Goal: Check status: Check status

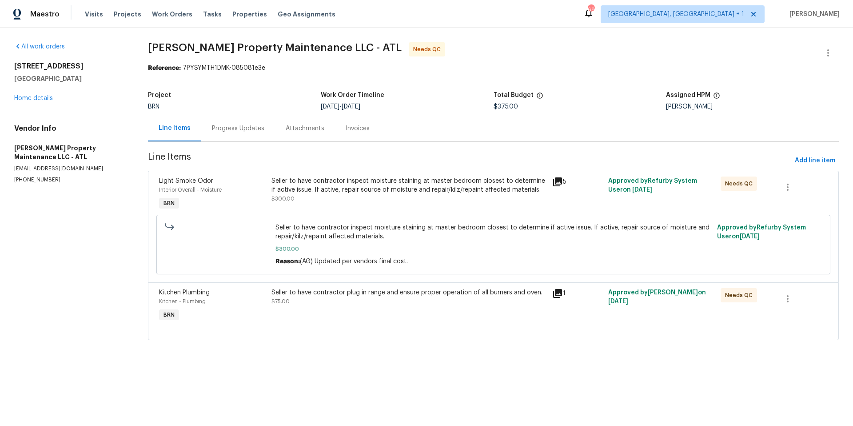
click at [237, 129] on div "Progress Updates" at bounding box center [238, 128] width 52 height 9
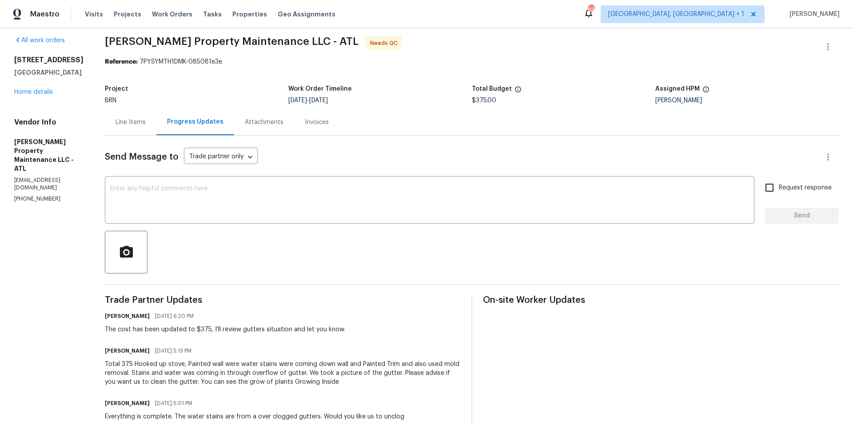
scroll to position [7, 0]
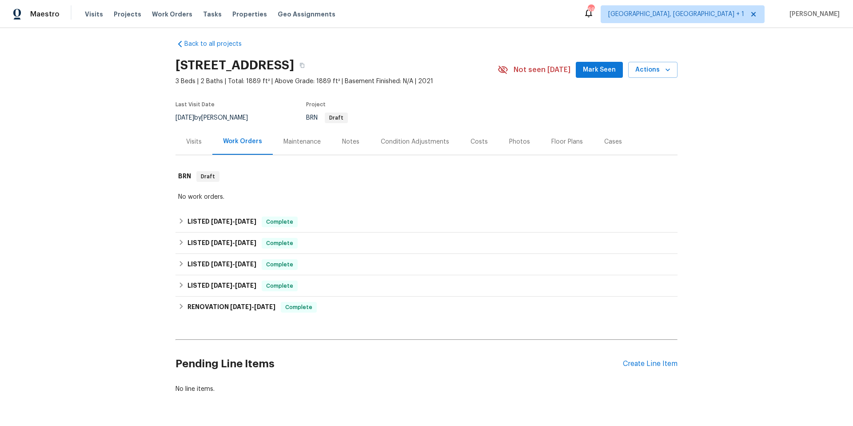
scroll to position [14, 0]
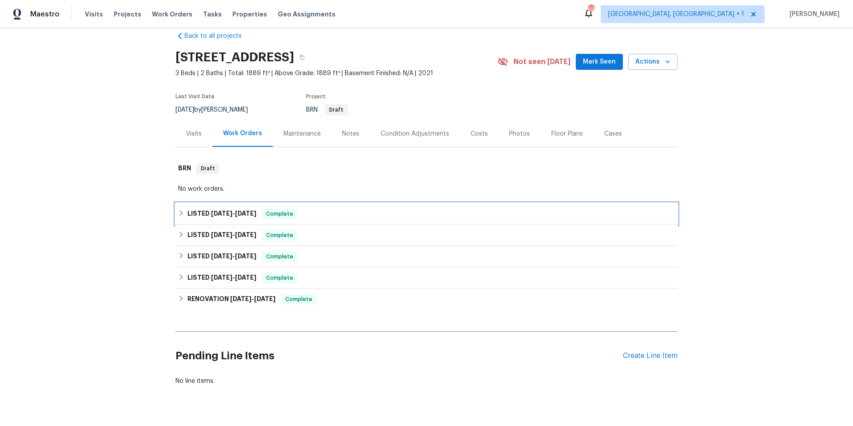
click at [335, 217] on div "LISTED 9/11/25 - 9/12/25 Complete" at bounding box center [426, 213] width 497 height 11
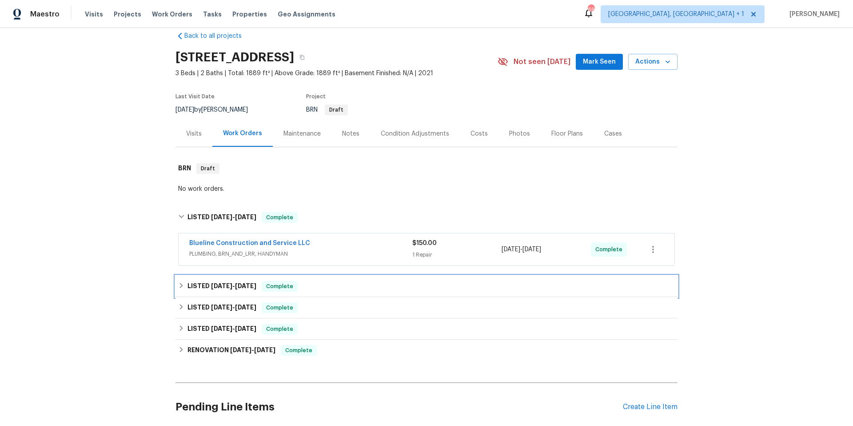
click at [351, 288] on div "LISTED 5/27/25 - 5/30/25 Complete" at bounding box center [426, 286] width 497 height 11
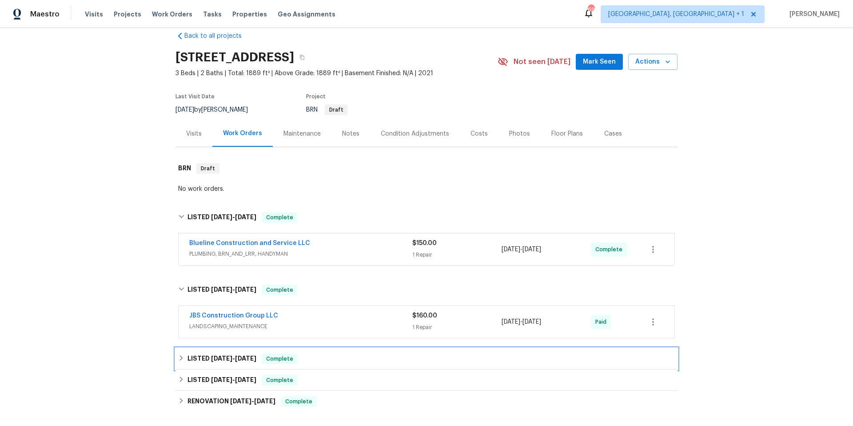
click at [335, 361] on div "LISTED 4/29/25 - 5/2/25 Complete" at bounding box center [426, 358] width 497 height 11
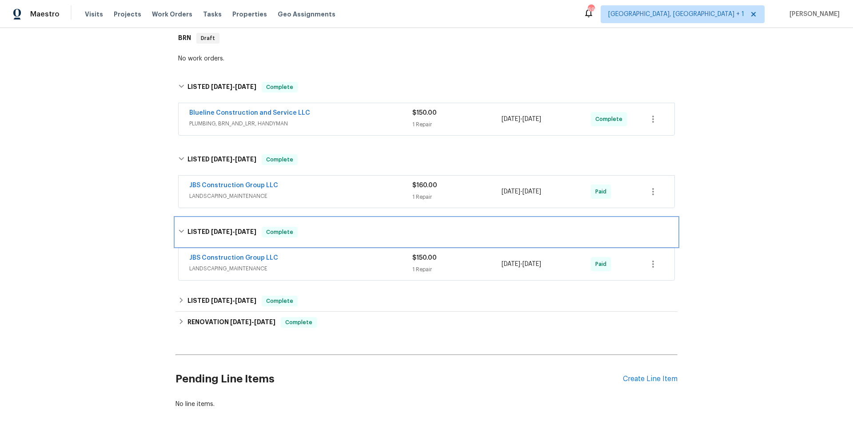
scroll to position [180, 0]
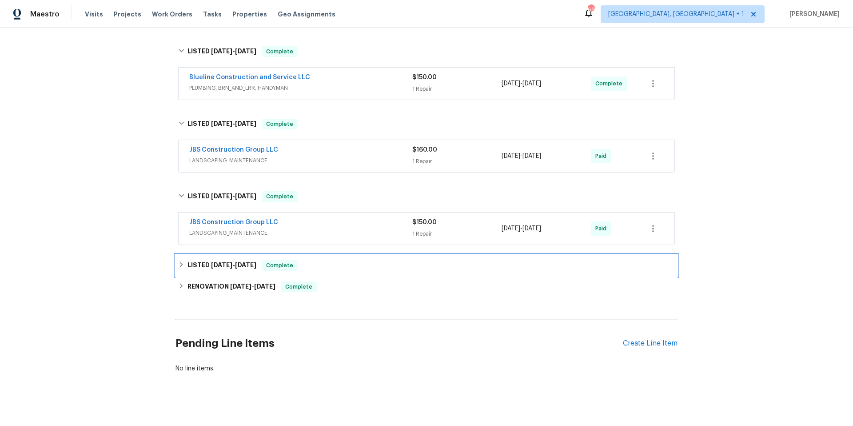
click at [356, 269] on div "LISTED 3/25/25 - 3/27/25 Complete" at bounding box center [426, 265] width 497 height 11
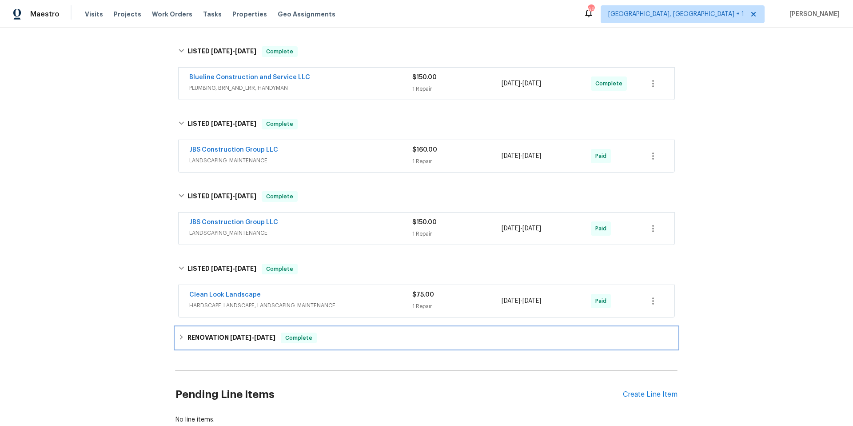
click at [374, 341] on div "RENOVATION 1/17/25 - 1/21/25 Complete" at bounding box center [426, 337] width 497 height 11
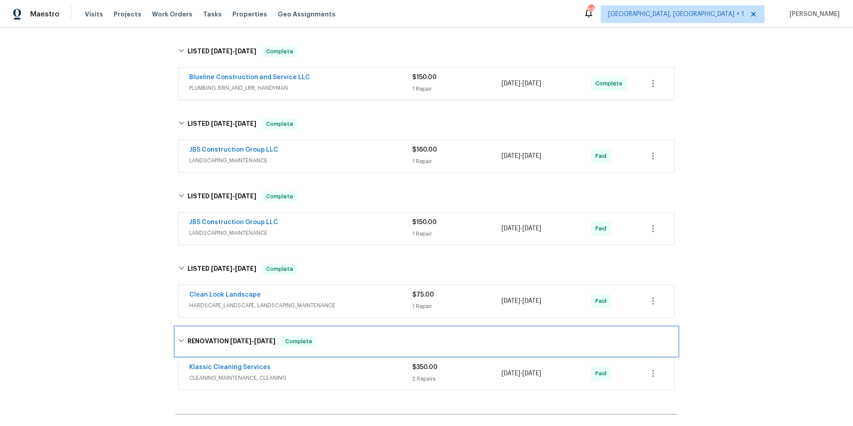
scroll to position [255, 0]
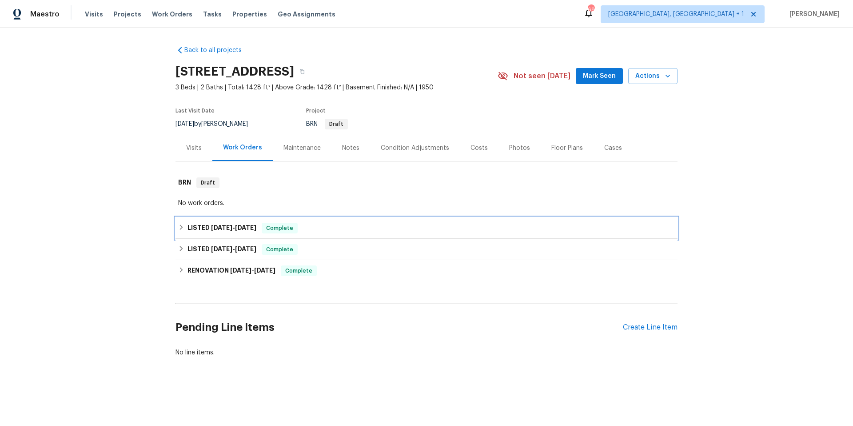
click at [390, 232] on div "LISTED [DATE] - [DATE] Complete" at bounding box center [426, 228] width 497 height 11
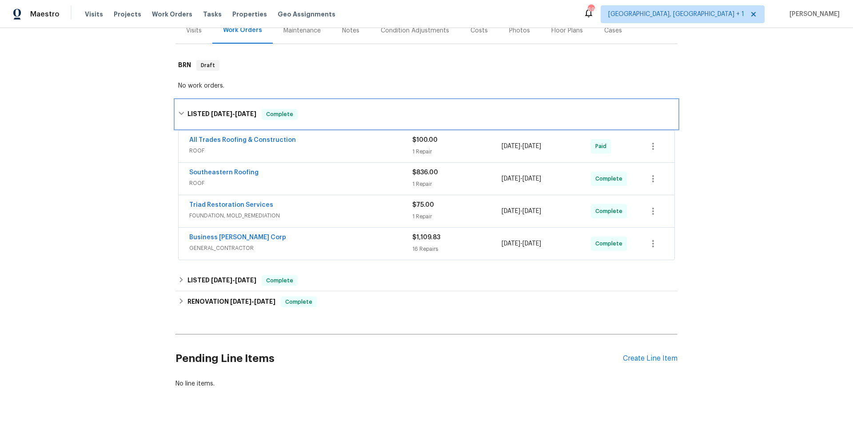
scroll to position [123, 0]
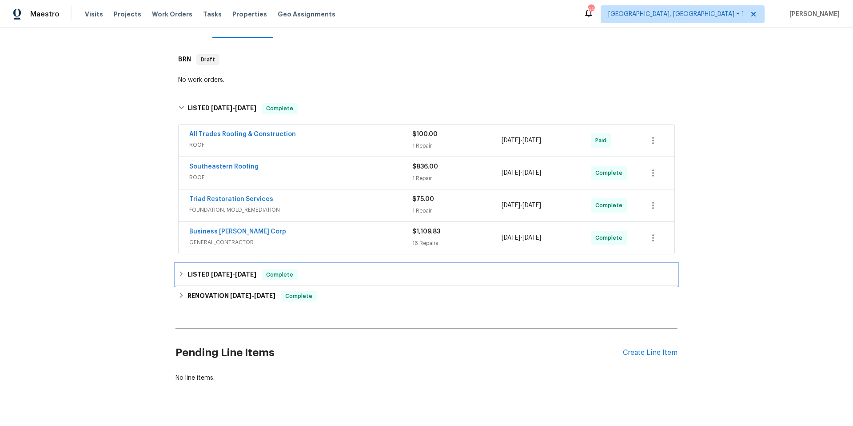
click at [355, 277] on div "LISTED [DATE] - [DATE] Complete" at bounding box center [426, 274] width 497 height 11
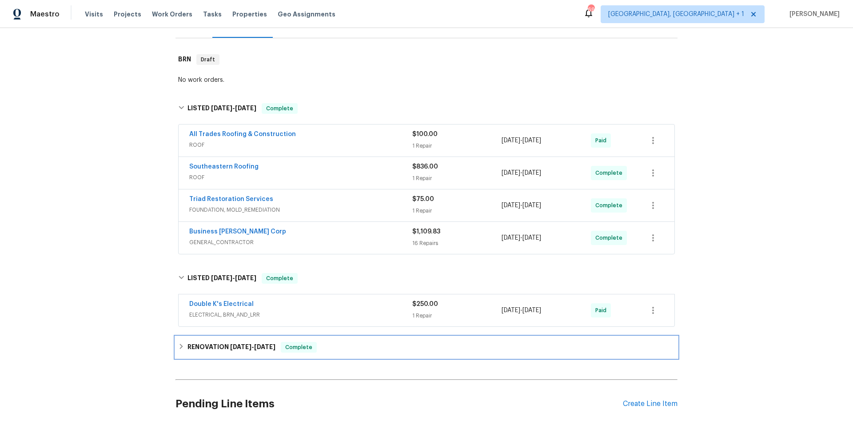
click at [362, 344] on div "RENOVATION [DATE] - [DATE] Complete" at bounding box center [426, 347] width 497 height 11
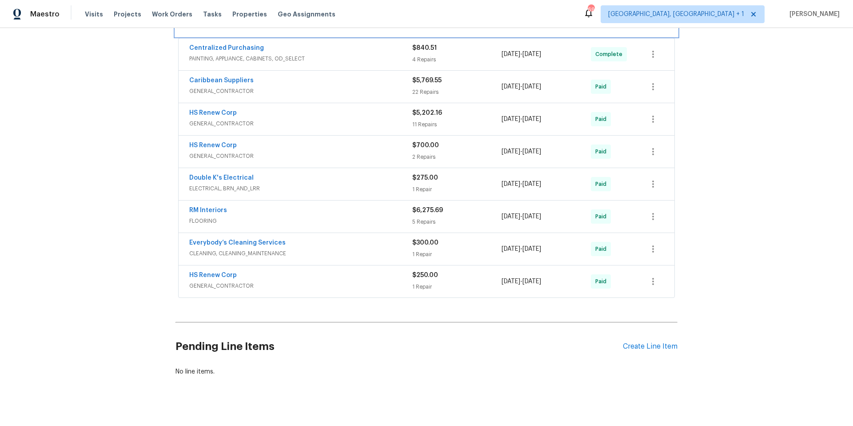
scroll to position [469, 0]
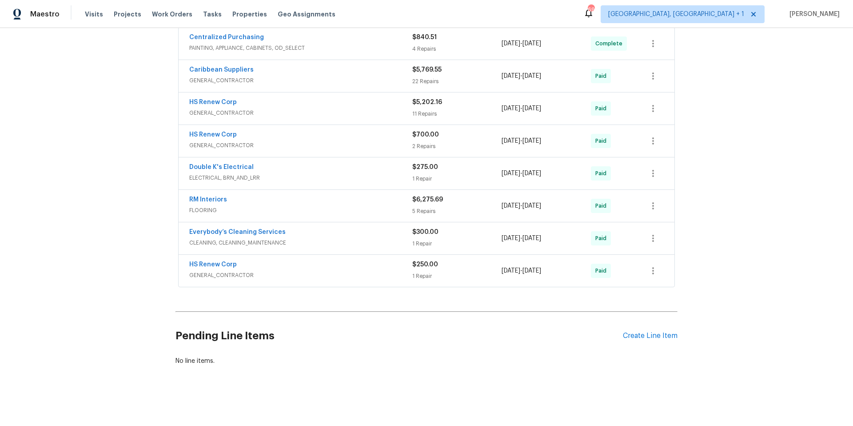
click at [358, 271] on span "GENERAL_CONTRACTOR" at bounding box center [300, 275] width 223 height 9
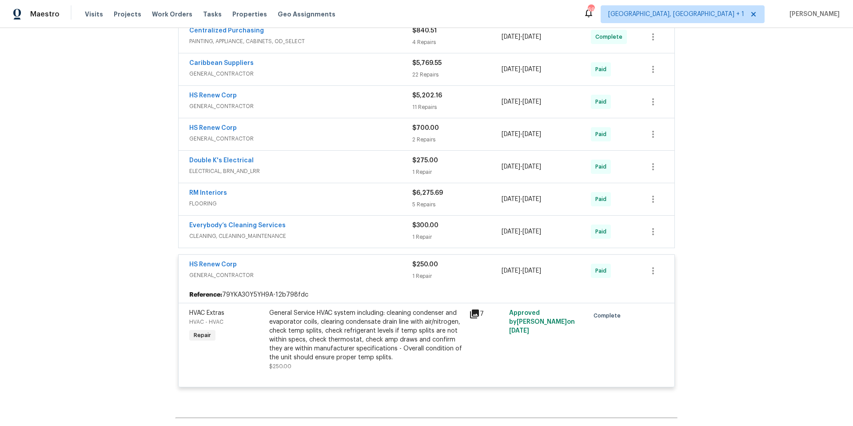
click at [264, 164] on div "Double K's Electrical" at bounding box center [300, 161] width 223 height 11
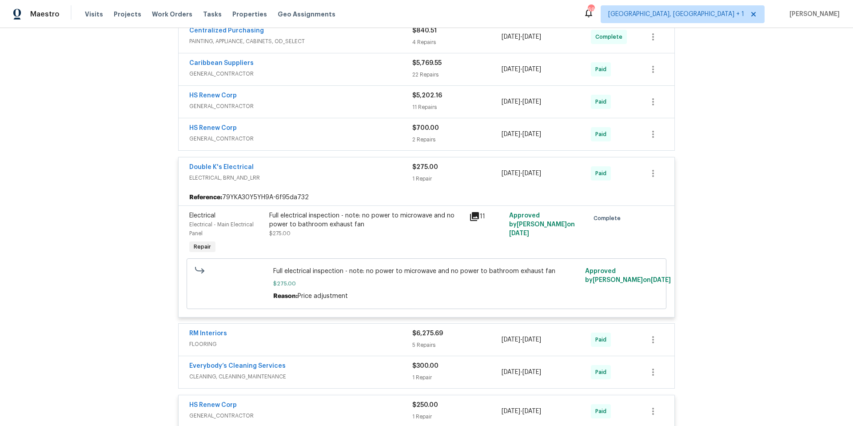
click at [344, 247] on div "Full electrical inspection - note: no power to microwave and no power to bathro…" at bounding box center [367, 233] width 200 height 50
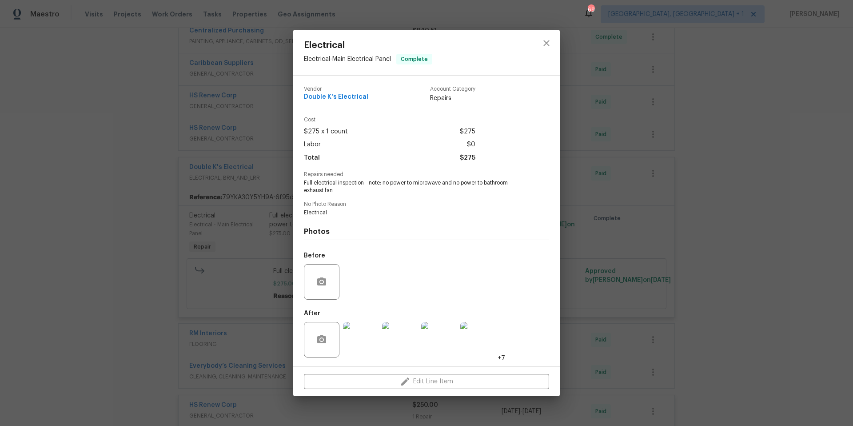
click at [771, 179] on div "Electrical Electrical - Main Electrical Panel Complete Vendor Double K's Electr…" at bounding box center [426, 213] width 853 height 426
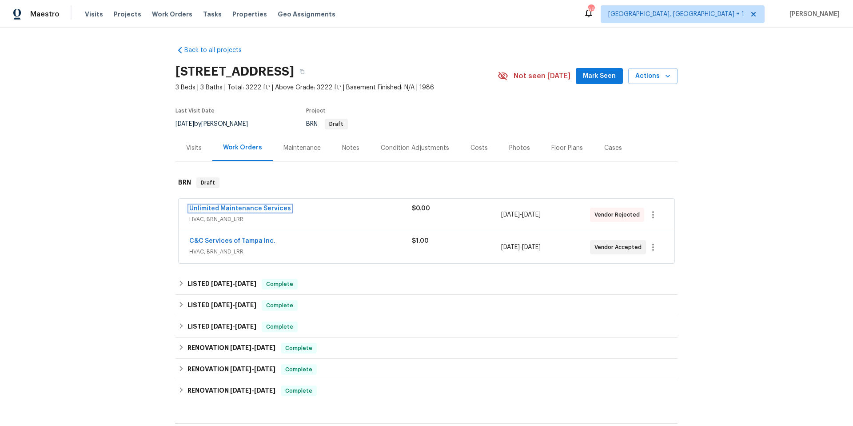
click at [253, 207] on link "Unlimited Maintenance Services" at bounding box center [240, 208] width 102 height 6
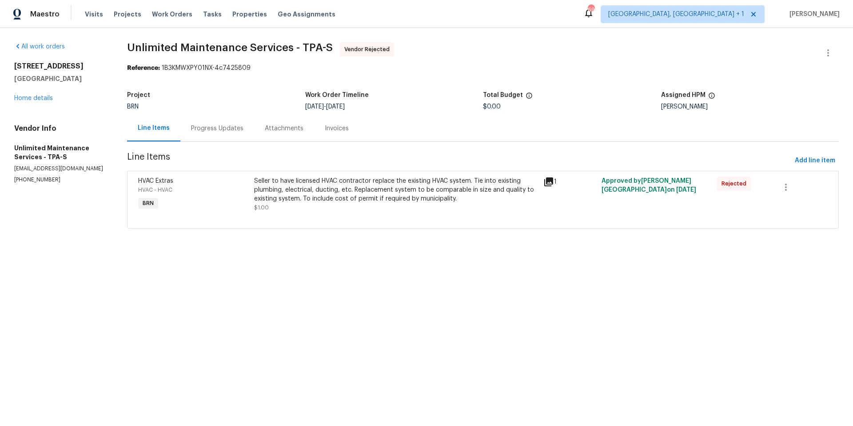
click at [545, 182] on icon at bounding box center [548, 181] width 9 height 9
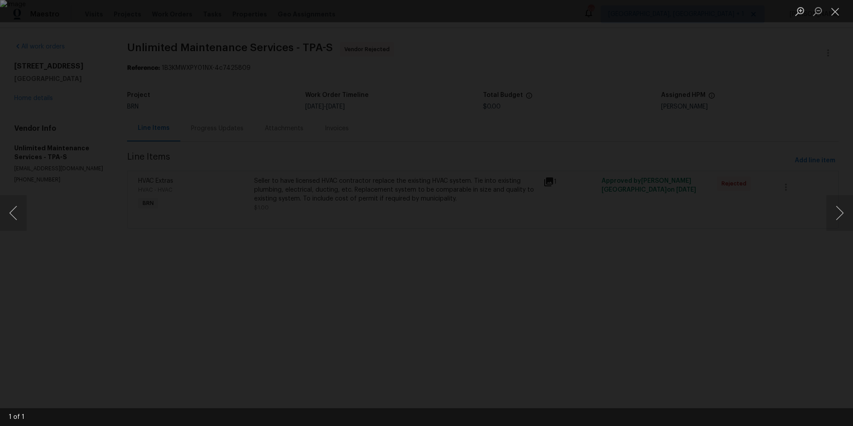
click at [677, 137] on div "Lightbox" at bounding box center [426, 213] width 853 height 426
